Goal: Share content

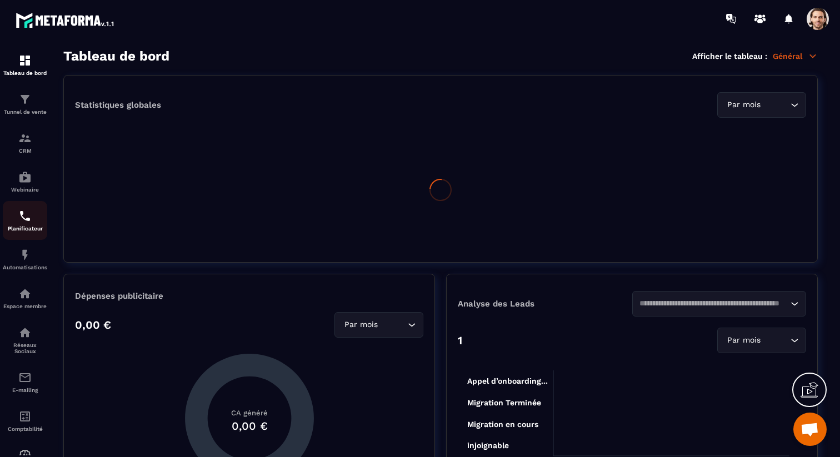
click at [30, 232] on p "Planificateur" at bounding box center [25, 229] width 44 height 6
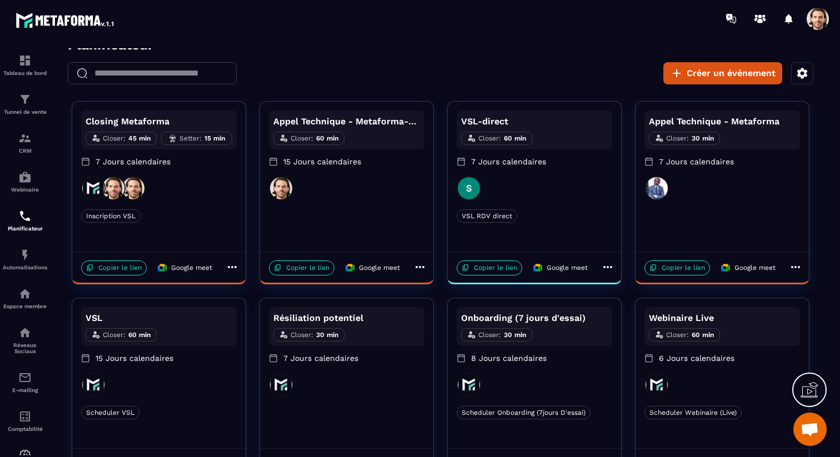
scroll to position [14, 0]
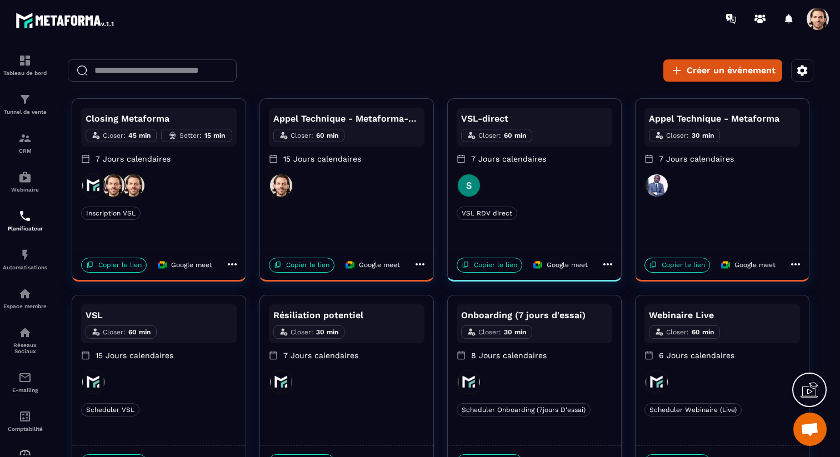
click at [229, 261] on icon at bounding box center [232, 264] width 13 height 13
click at [262, 323] on span "Partager" at bounding box center [271, 321] width 41 height 12
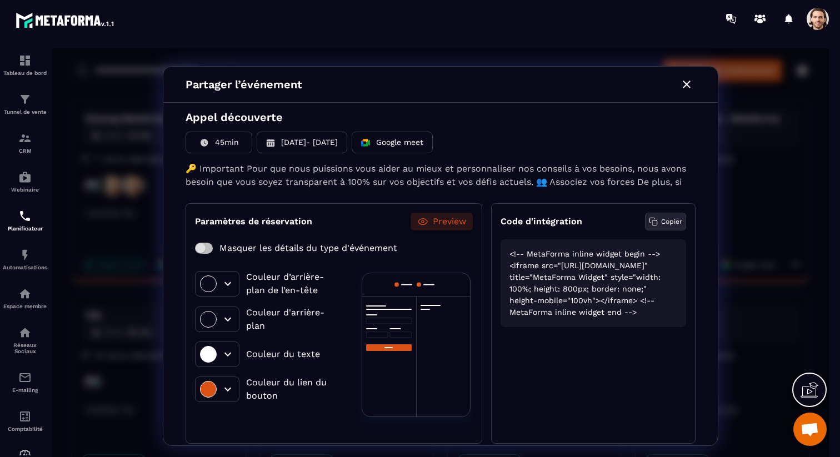
click at [669, 223] on p "Copier" at bounding box center [671, 222] width 21 height 10
